Goal: Transaction & Acquisition: Purchase product/service

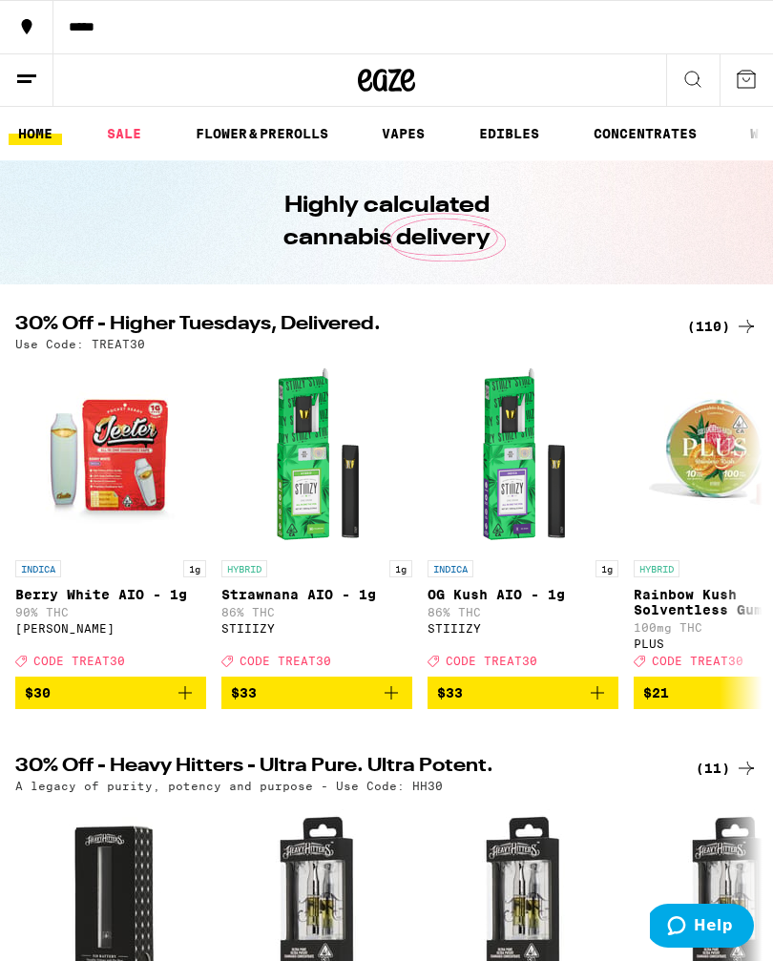
click at [717, 315] on div "(110)" at bounding box center [722, 326] width 71 height 23
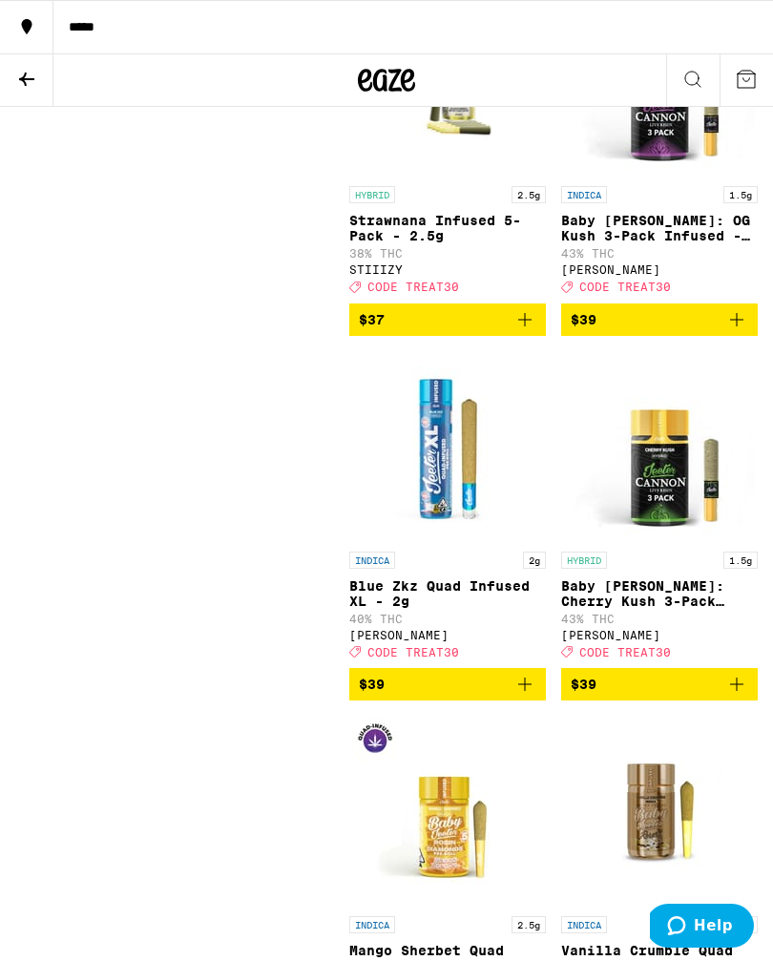
scroll to position [15926, 0]
